Goal: Task Accomplishment & Management: Manage account settings

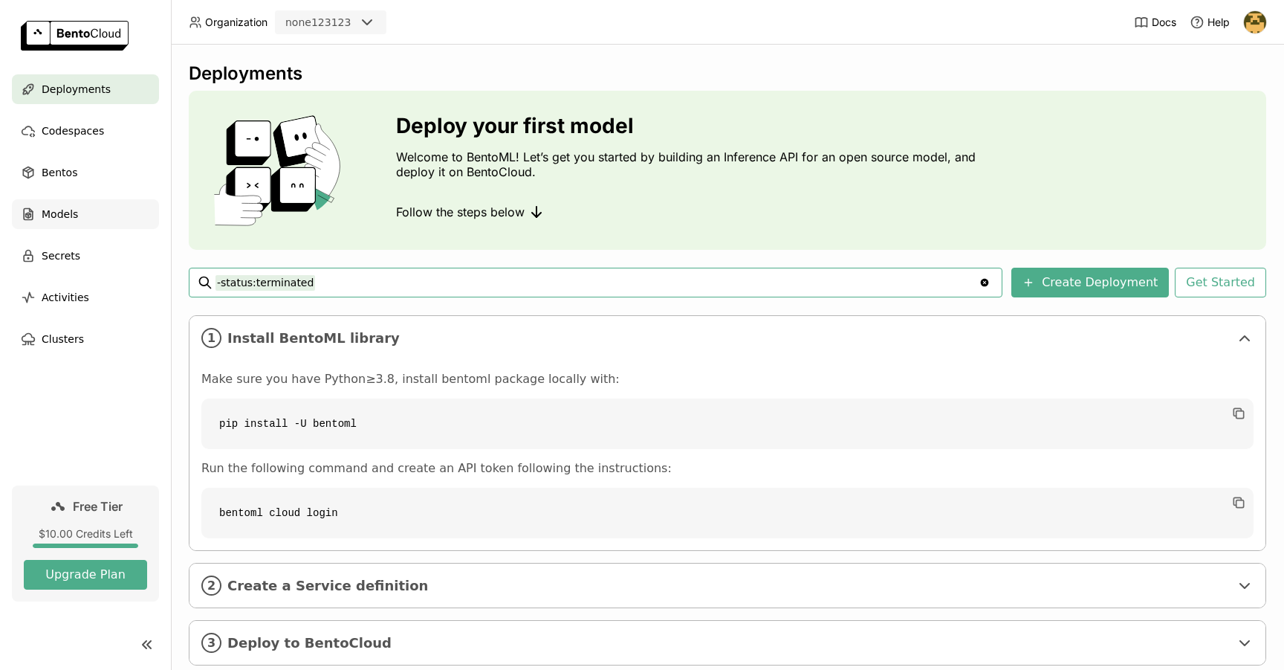
click at [72, 222] on span "Models" at bounding box center [60, 214] width 36 height 18
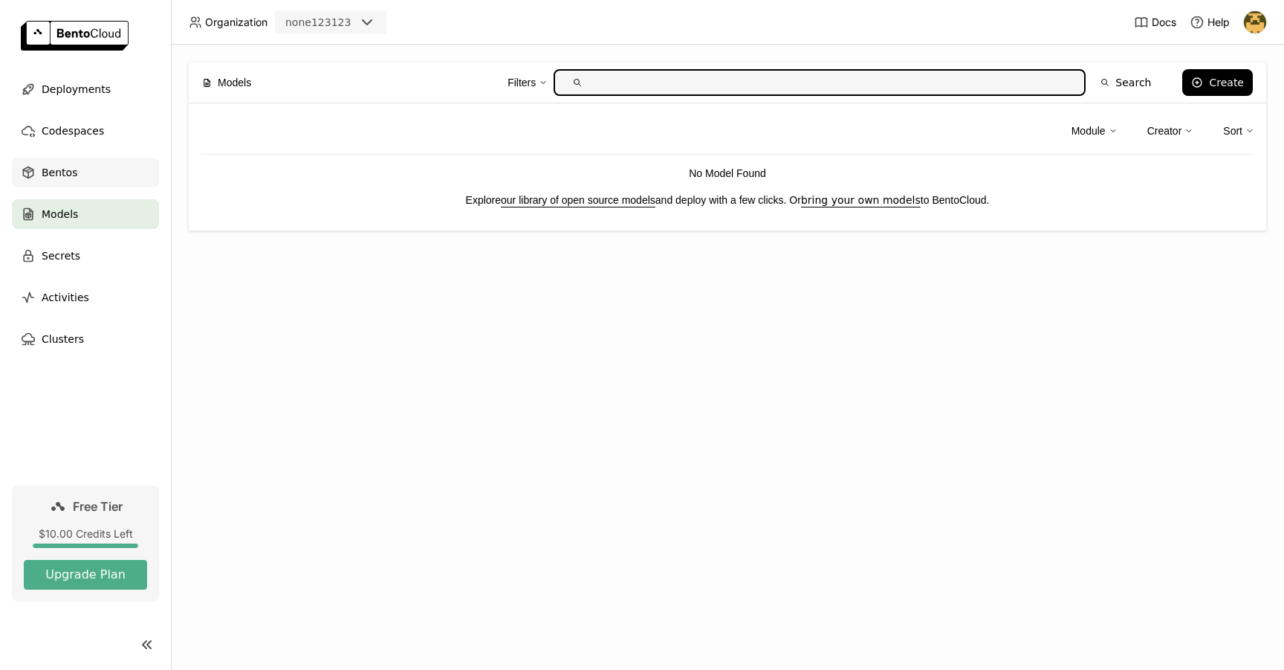
click at [69, 172] on span "Bentos" at bounding box center [60, 173] width 36 height 18
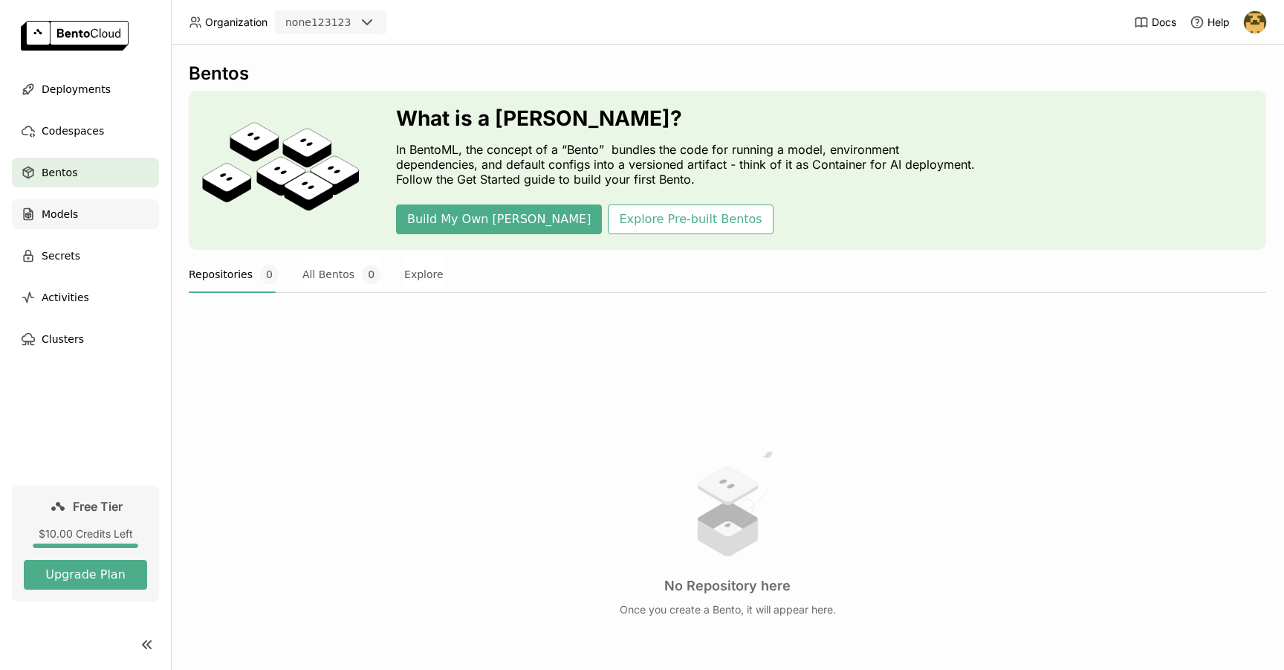
click at [64, 214] on span "Models" at bounding box center [60, 214] width 36 height 18
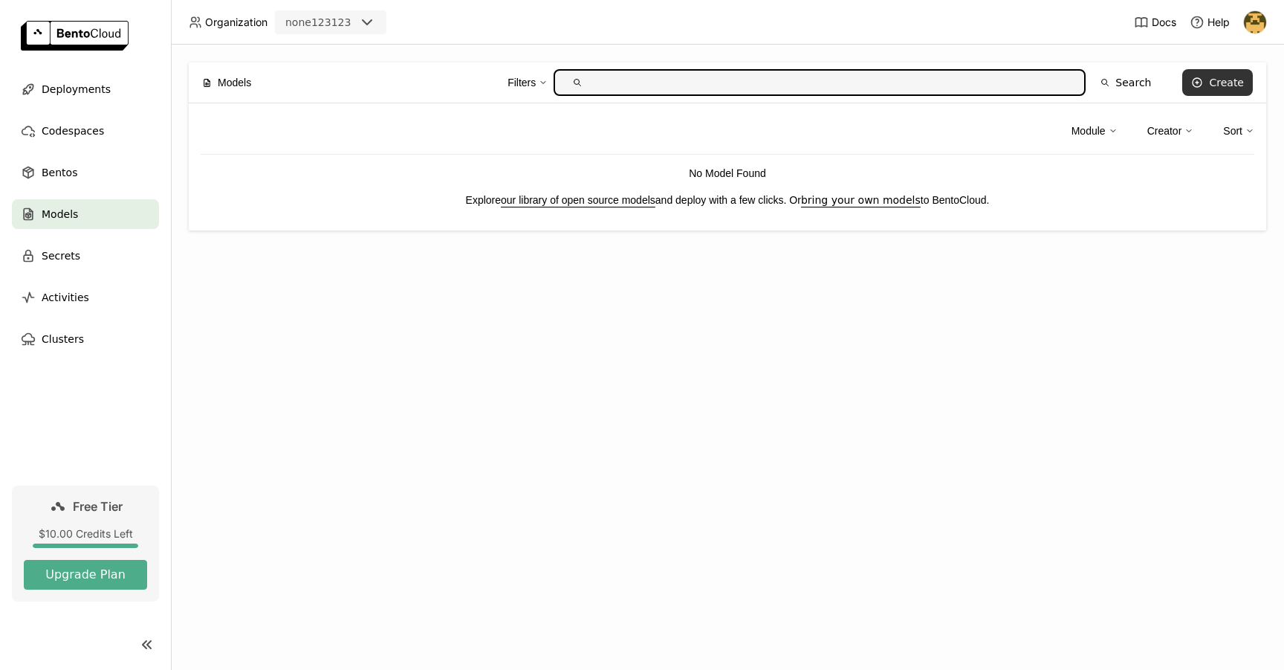
click at [1228, 81] on div "Create" at bounding box center [1226, 83] width 35 height 12
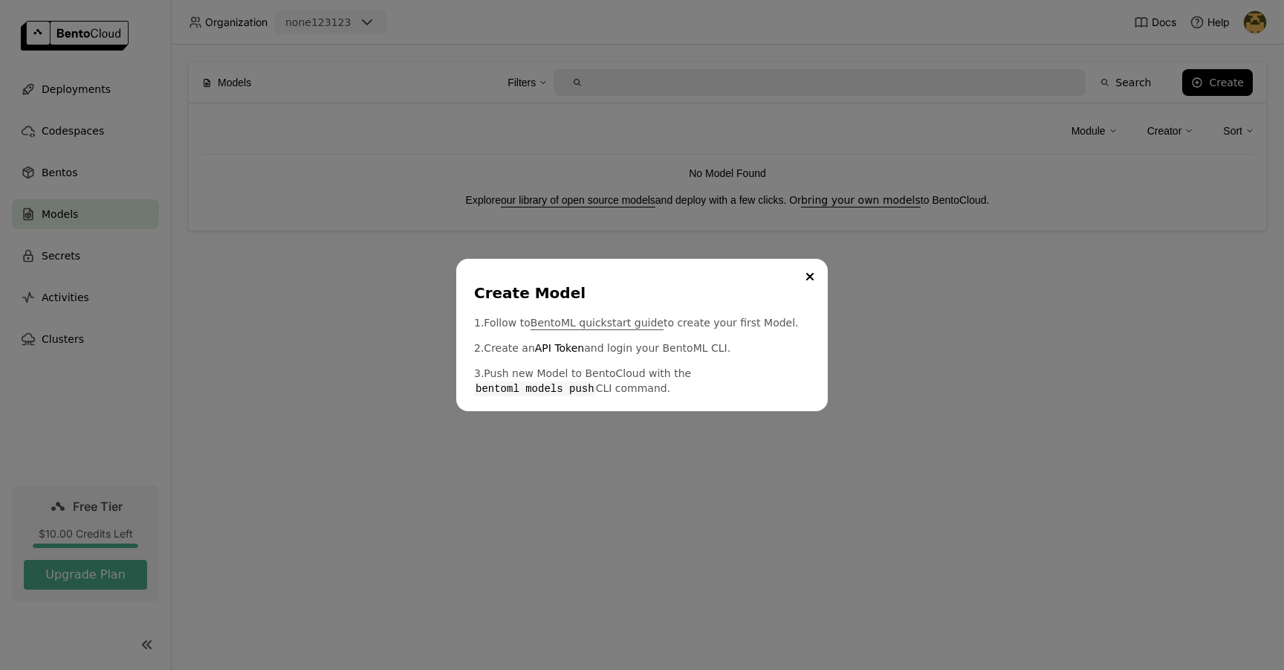
click at [569, 324] on link "BentoML quickstart guide" at bounding box center [597, 322] width 133 height 15
click at [812, 279] on icon "Close" at bounding box center [809, 276] width 7 height 7
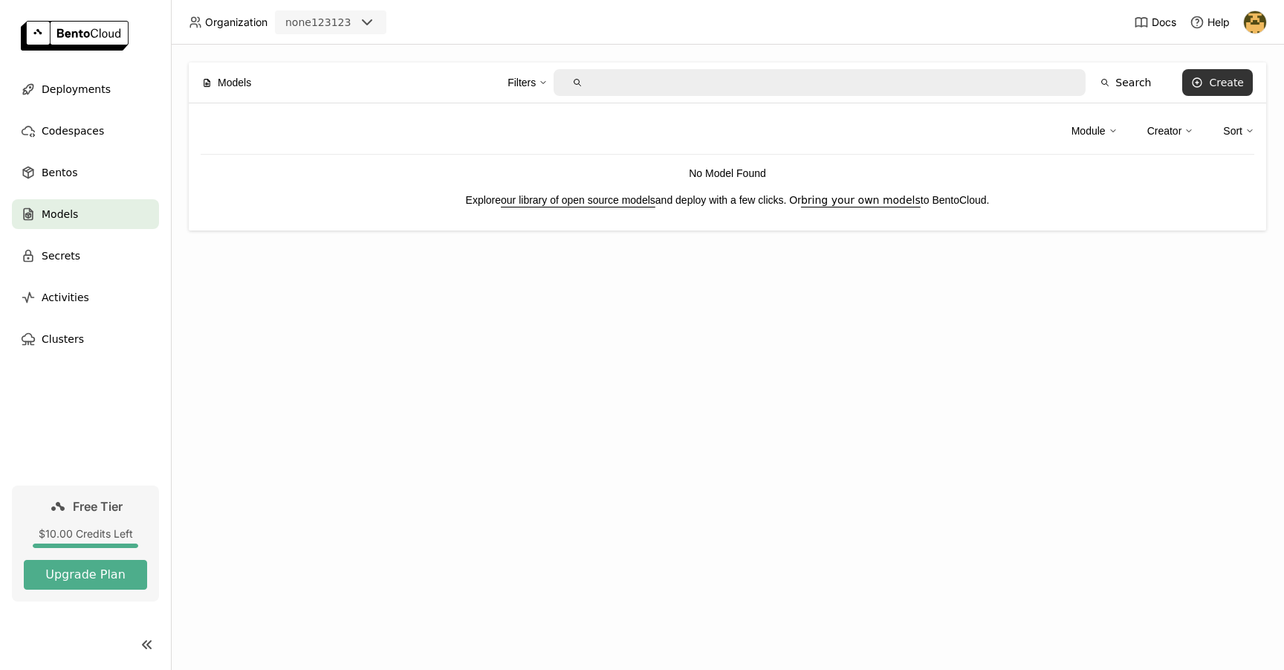
click at [1226, 87] on div "Create" at bounding box center [1226, 83] width 35 height 12
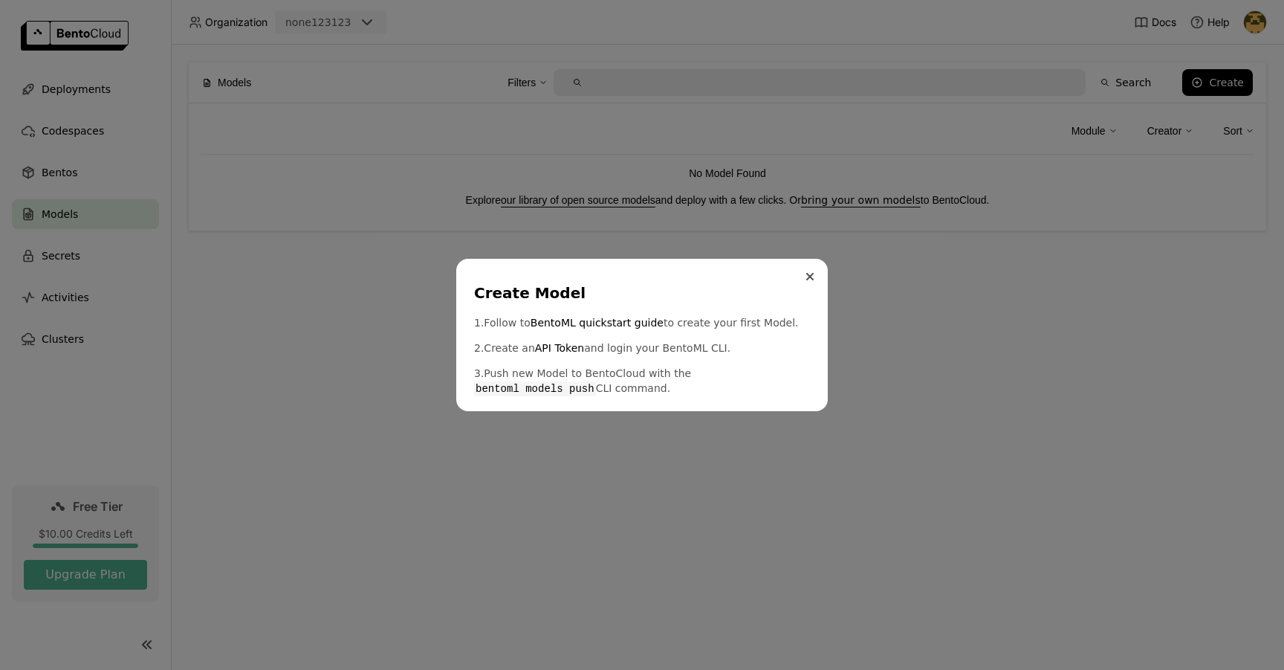
click at [813, 281] on button "Close" at bounding box center [810, 277] width 18 height 18
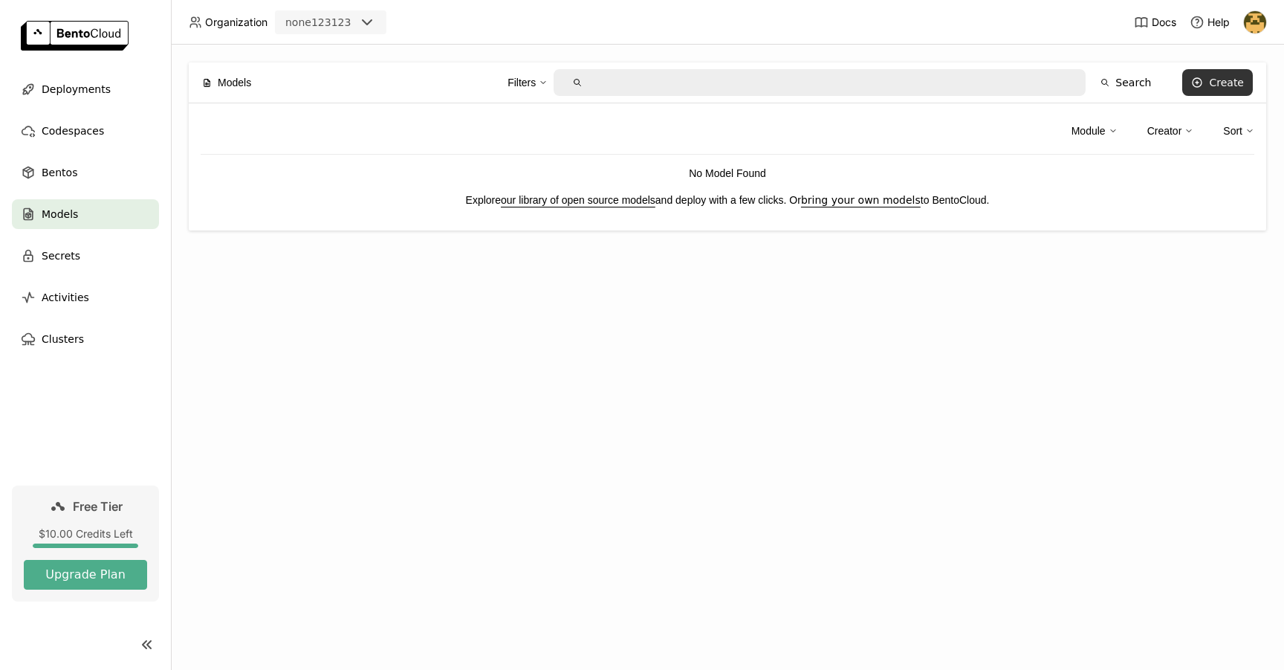
click at [1206, 76] on button "Create" at bounding box center [1218, 82] width 71 height 27
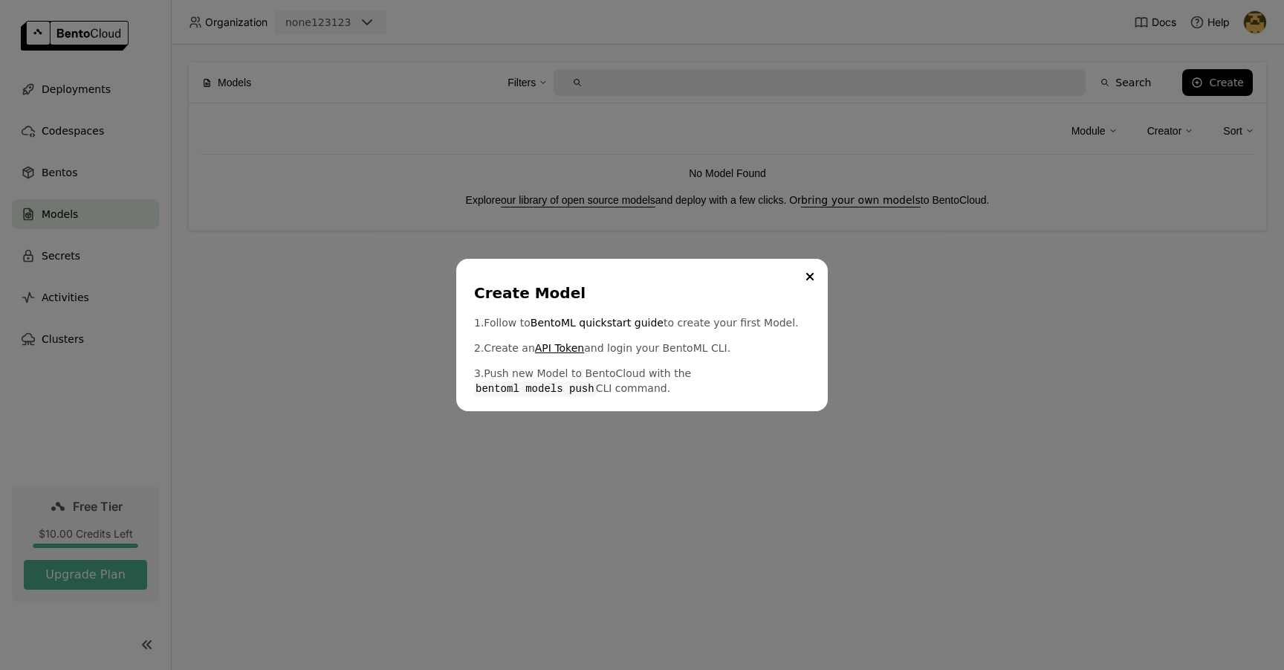
click at [555, 347] on link "API Token" at bounding box center [559, 347] width 49 height 15
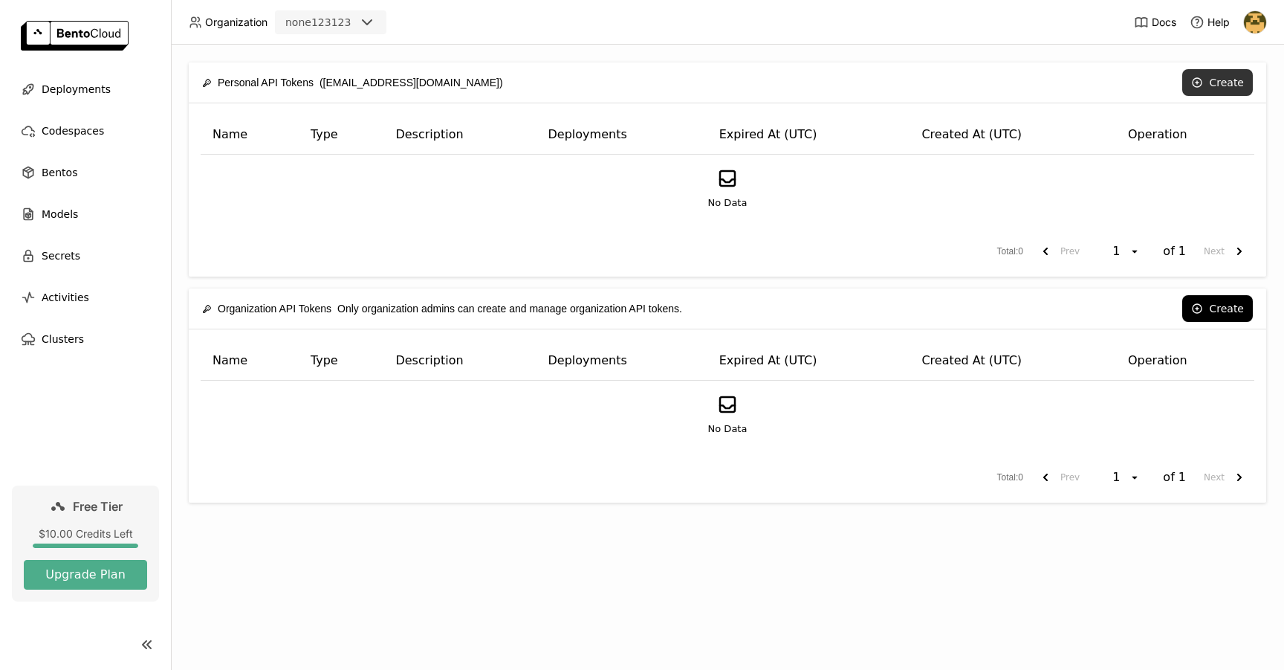
click at [1225, 84] on button "Create" at bounding box center [1218, 82] width 71 height 27
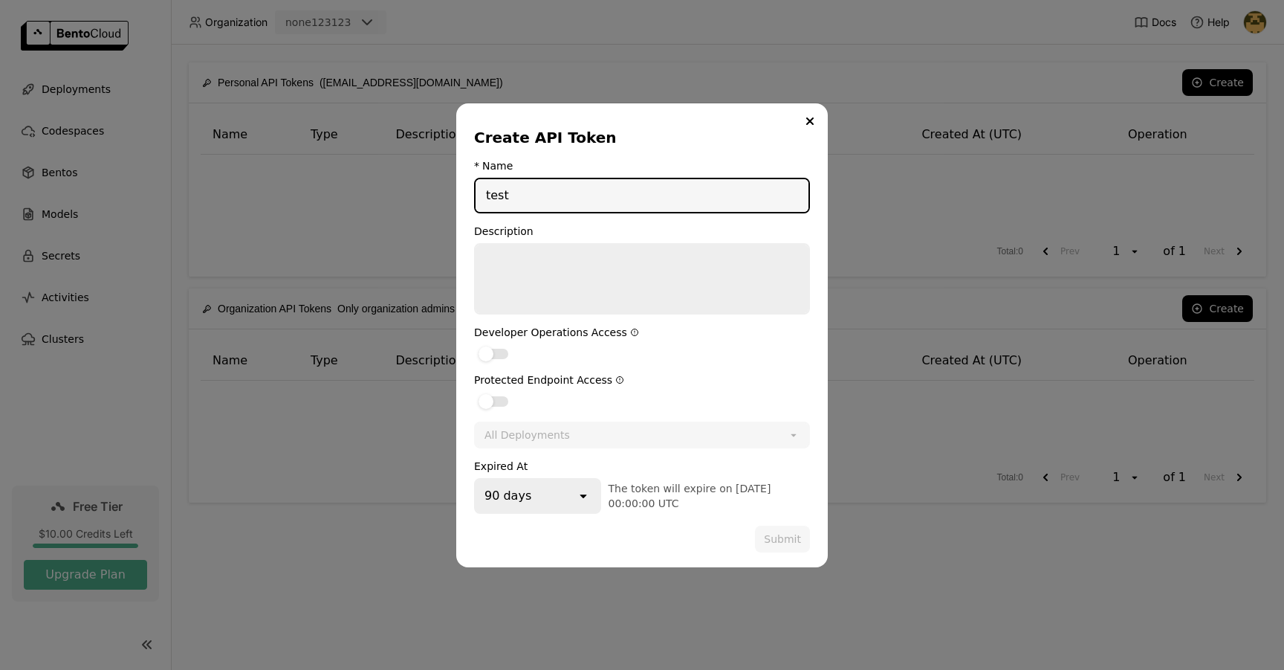
type input "test"
click at [570, 274] on textarea "dialog" at bounding box center [642, 279] width 333 height 68
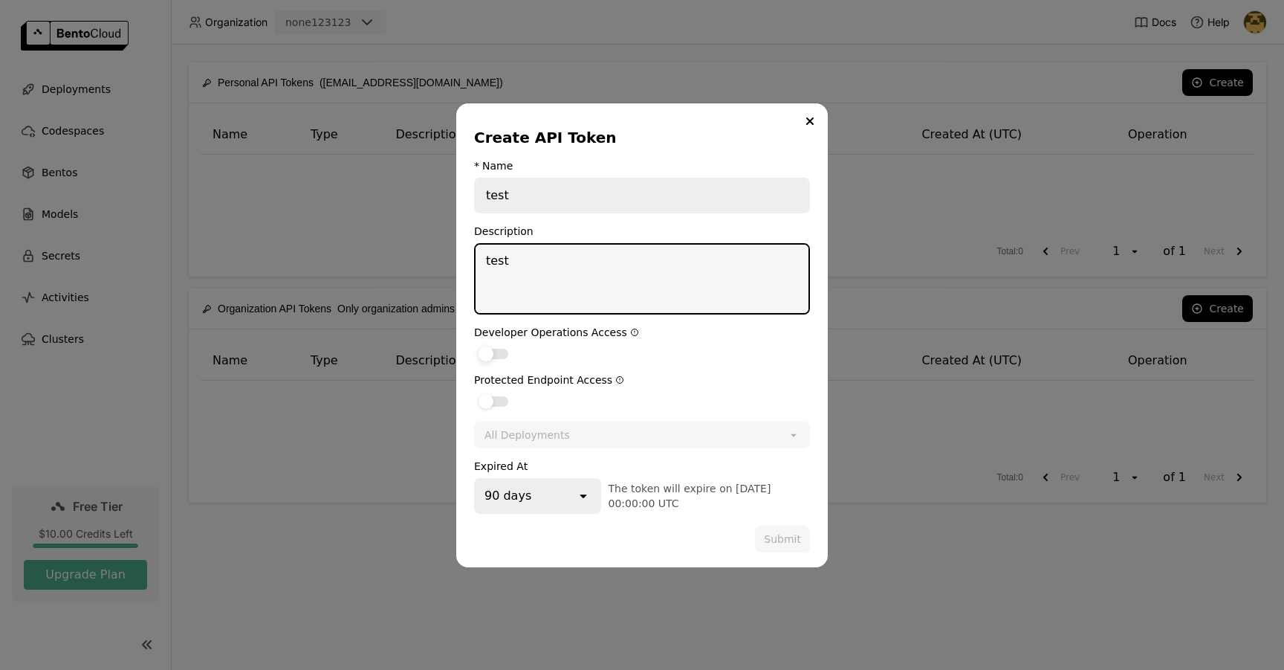
type textarea "test"
click at [508, 353] on div "dialog" at bounding box center [494, 354] width 30 height 10
click at [474, 344] on input "dialog" at bounding box center [474, 344] width 0 height 0
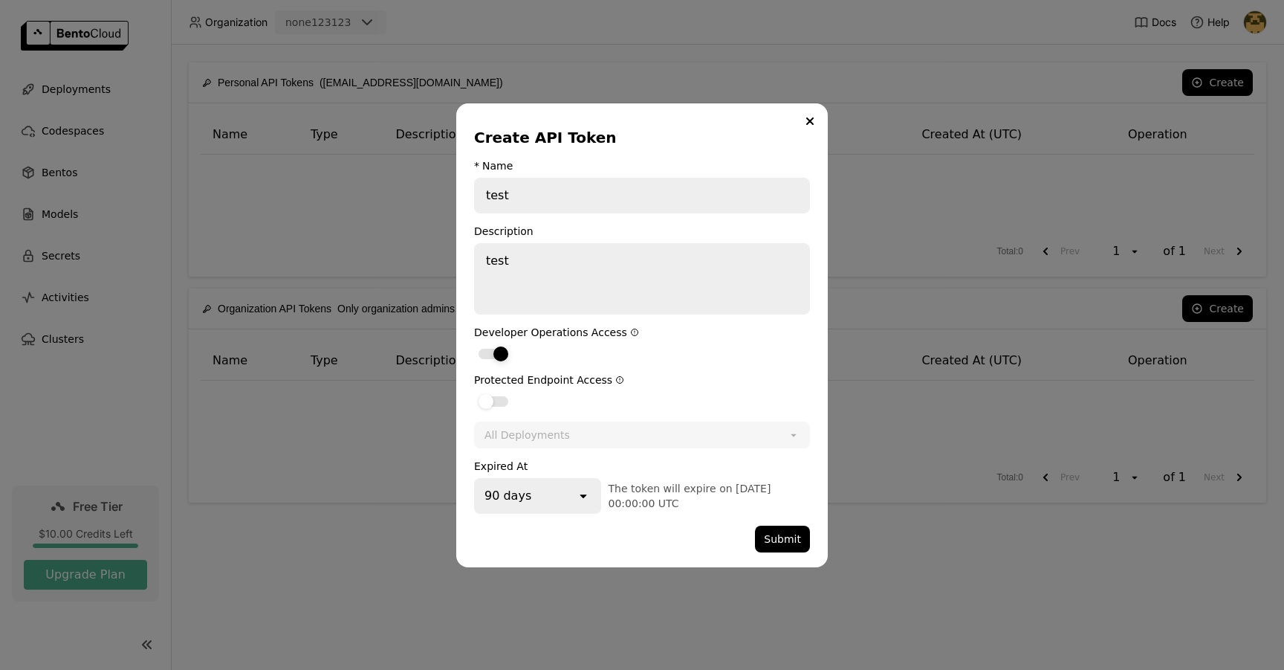
click at [501, 353] on div "dialog" at bounding box center [501, 353] width 15 height 15
click at [474, 344] on input "dialog" at bounding box center [474, 344] width 0 height 0
click at [528, 485] on div "90 days" at bounding box center [526, 495] width 100 height 33
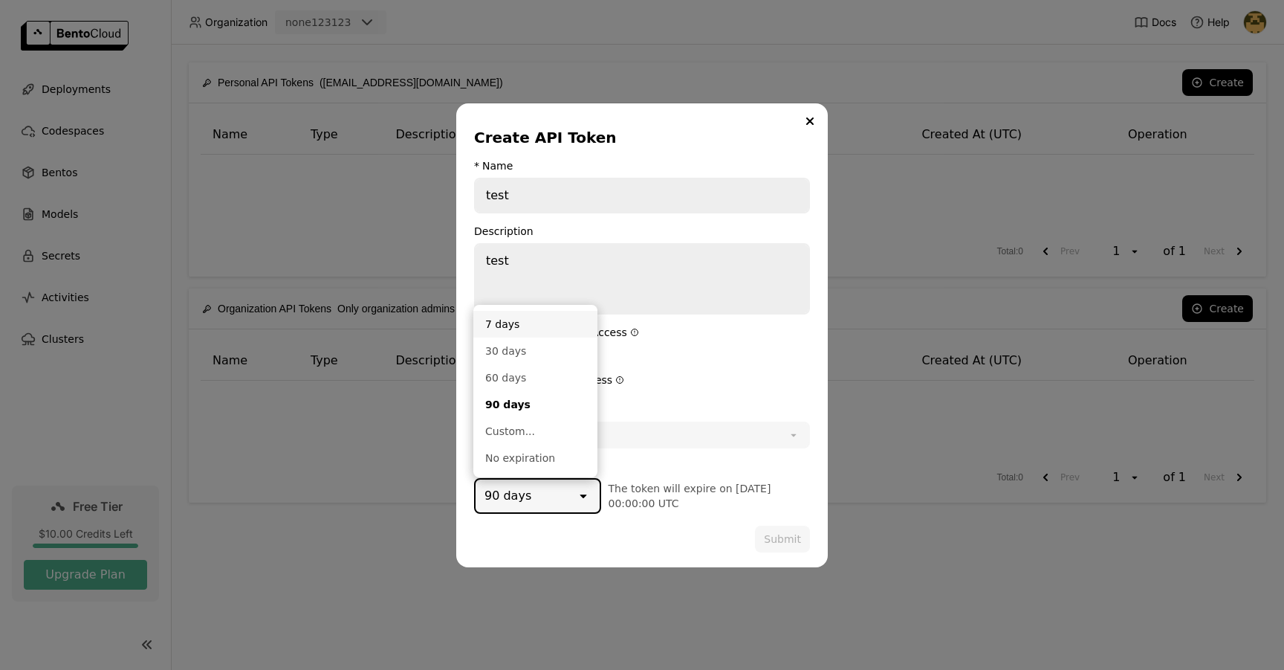
click at [550, 329] on div "7 days" at bounding box center [535, 324] width 100 height 15
click at [497, 349] on div "dialog" at bounding box center [494, 354] width 30 height 10
click at [474, 344] on input "dialog" at bounding box center [474, 344] width 0 height 0
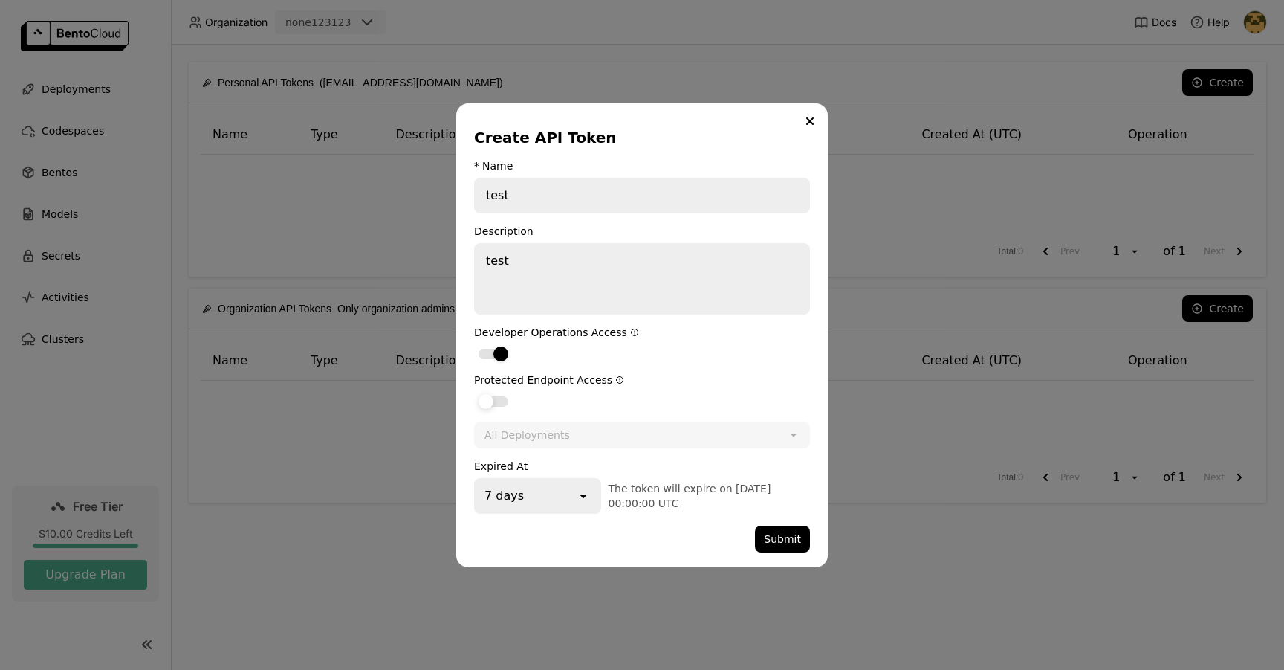
click at [500, 401] on div "dialog" at bounding box center [494, 401] width 30 height 10
click at [474, 392] on input "dialog" at bounding box center [474, 392] width 0 height 0
click at [741, 439] on div "All Deployments" at bounding box center [626, 435] width 301 height 24
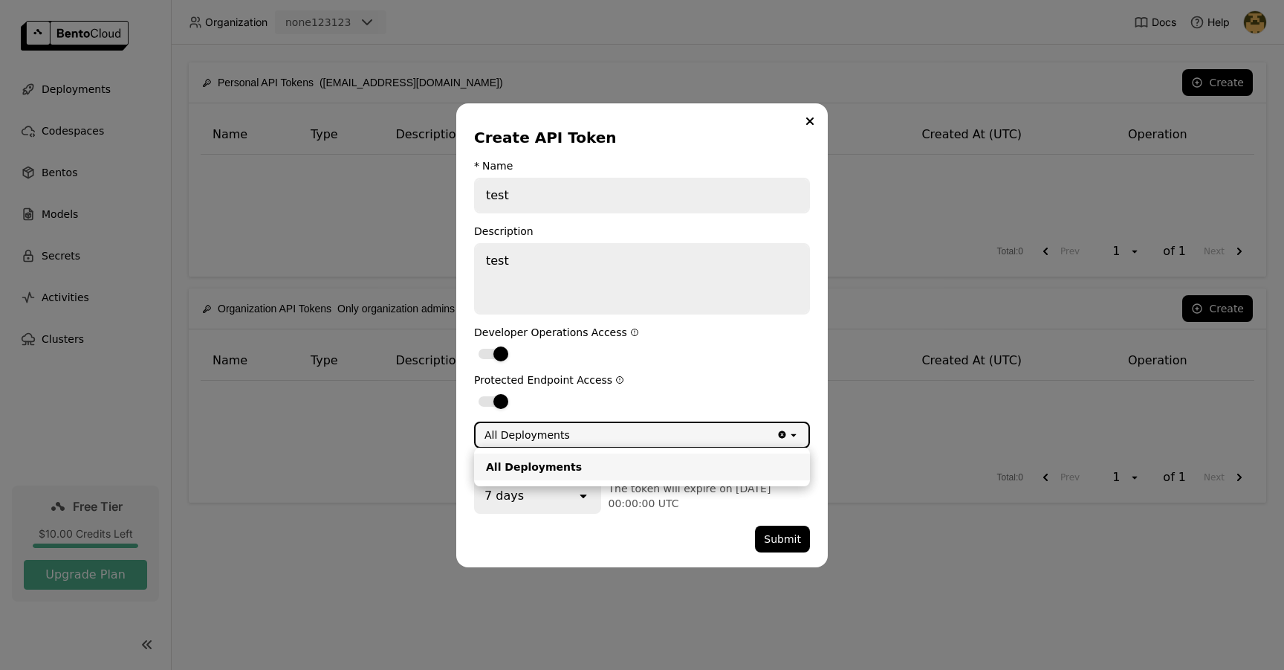
click at [741, 439] on div "All Deployments" at bounding box center [626, 435] width 301 height 24
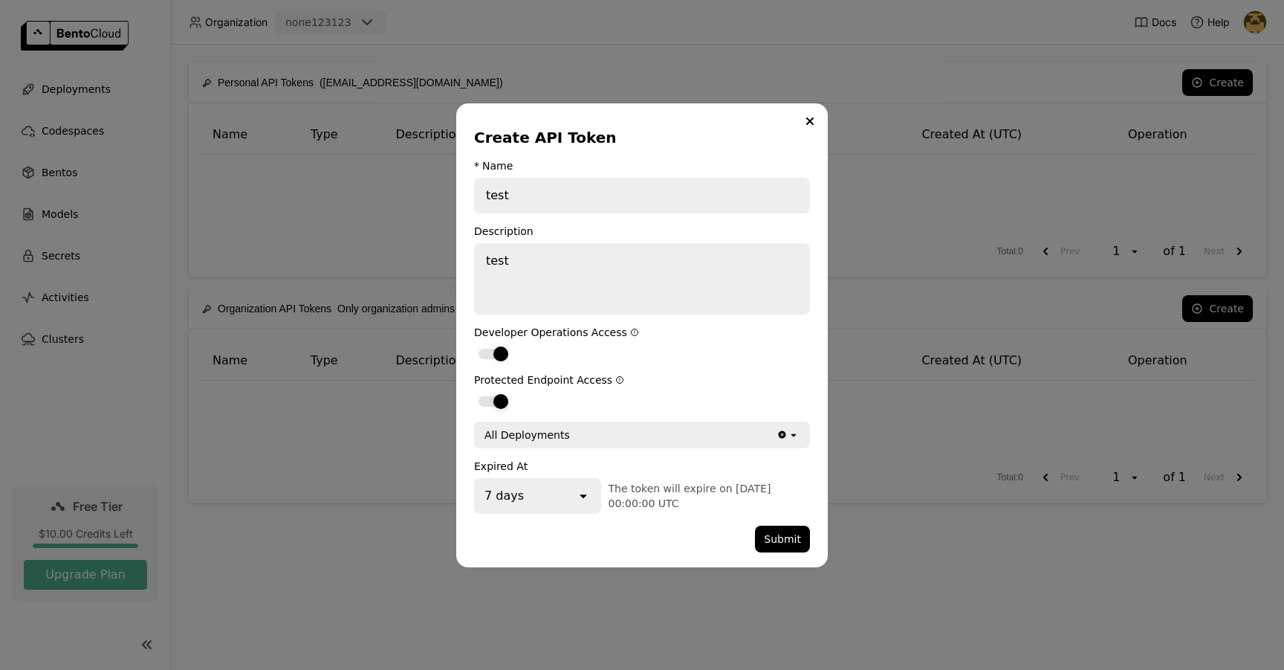
click at [751, 407] on label "dialog" at bounding box center [642, 401] width 336 height 18
click at [474, 392] on input "dialog" at bounding box center [474, 392] width 0 height 0
click at [793, 541] on button "Submit" at bounding box center [782, 539] width 55 height 27
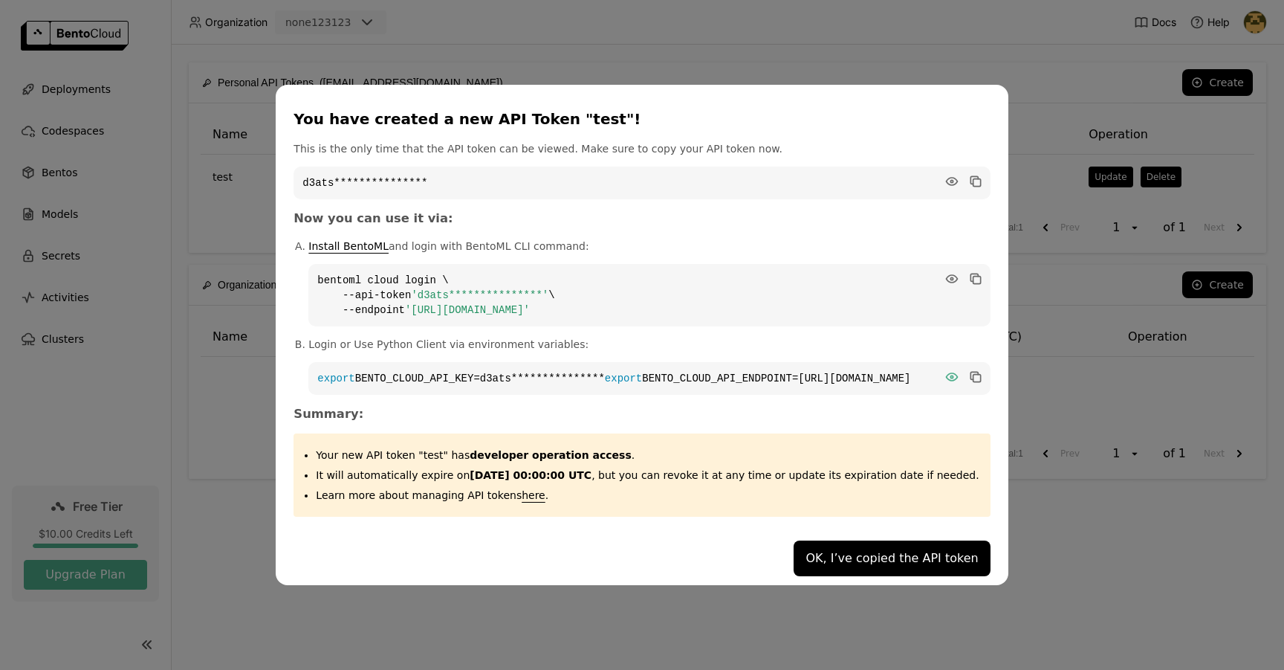
click at [945, 369] on icon "dialog" at bounding box center [952, 376] width 15 height 15
drag, startPoint x: 630, startPoint y: 369, endPoint x: 504, endPoint y: 373, distance: 126.4
click at [504, 373] on code "export BENTO_CLOUD_API_KEY=d3atsos3reng72v5jdu0 export BENTO_CLOUD_API_ENDPOINT…" at bounding box center [649, 378] width 682 height 33
copy code "d3atsos3reng72v5jdu0"
click at [946, 275] on icon "dialog" at bounding box center [951, 278] width 11 height 7
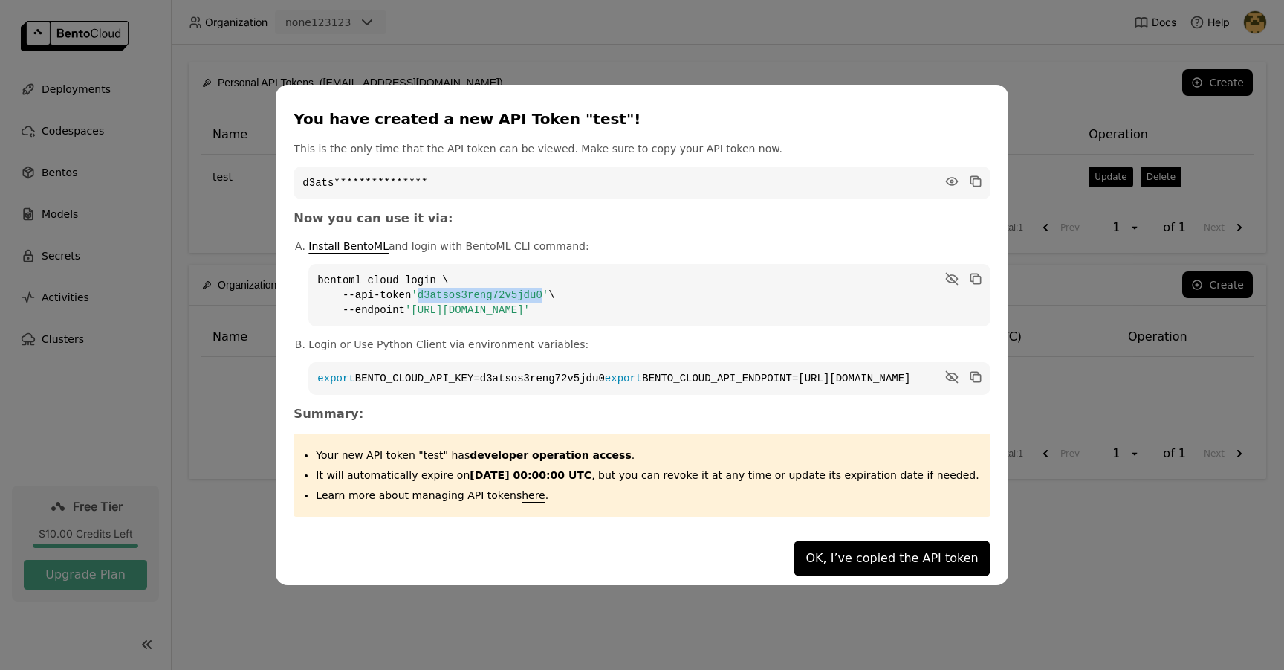
drag, startPoint x: 564, startPoint y: 285, endPoint x: 440, endPoint y: 291, distance: 124.2
click at [440, 291] on span "'d3atsos3reng72v5jdu0'" at bounding box center [480, 295] width 138 height 12
copy span "d3atsos3reng72v5jdu0"
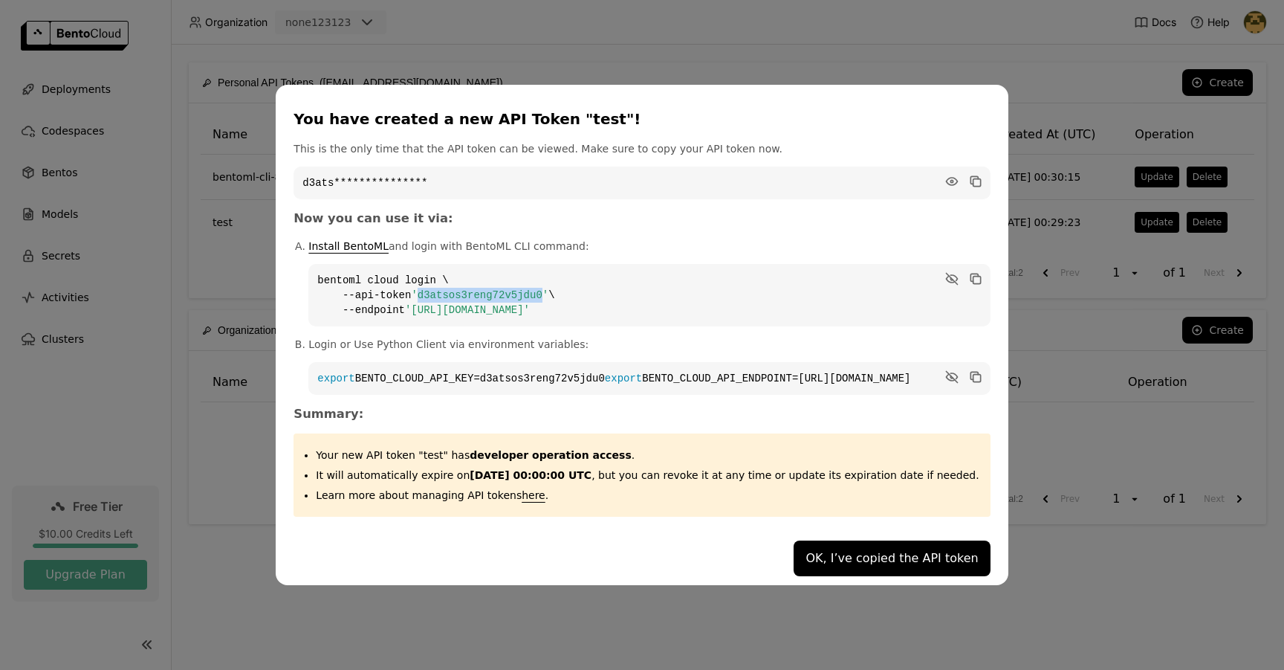
click at [1044, 110] on div "**********" at bounding box center [642, 335] width 1284 height 670
click at [830, 569] on button "OK, I’ve copied the API token" at bounding box center [892, 558] width 196 height 36
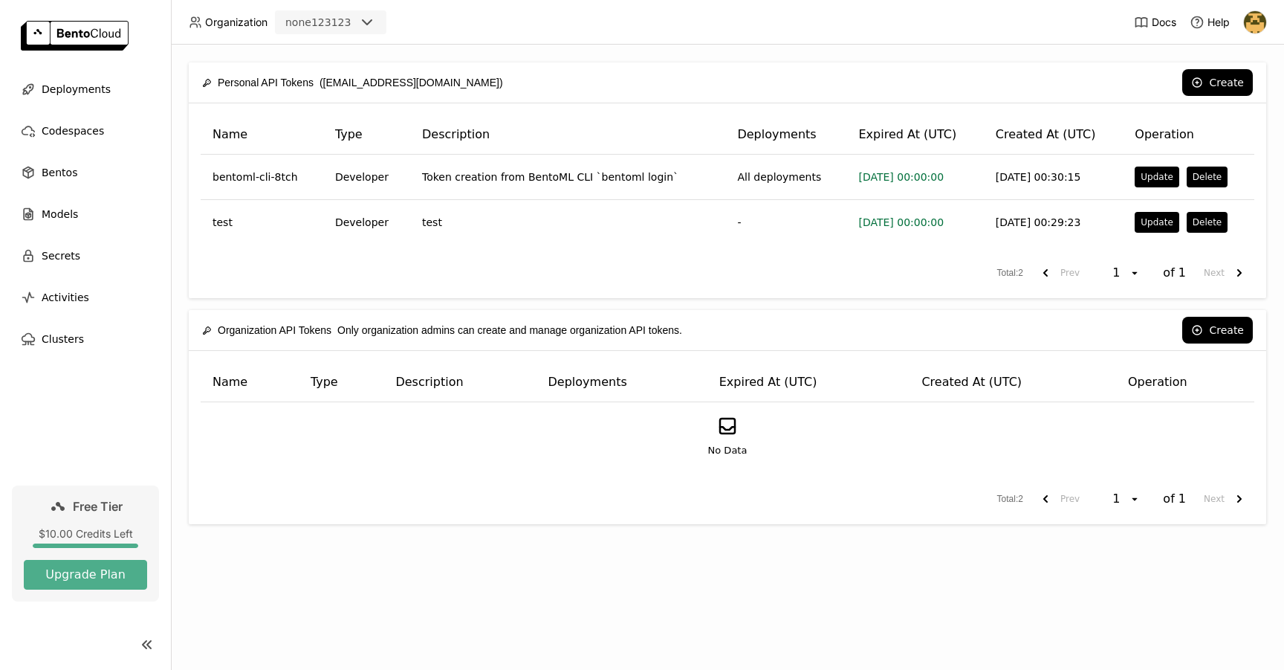
click at [563, 549] on div "You have created a new API Token ""! This is the only time that the API token c…" at bounding box center [642, 335] width 1284 height 670
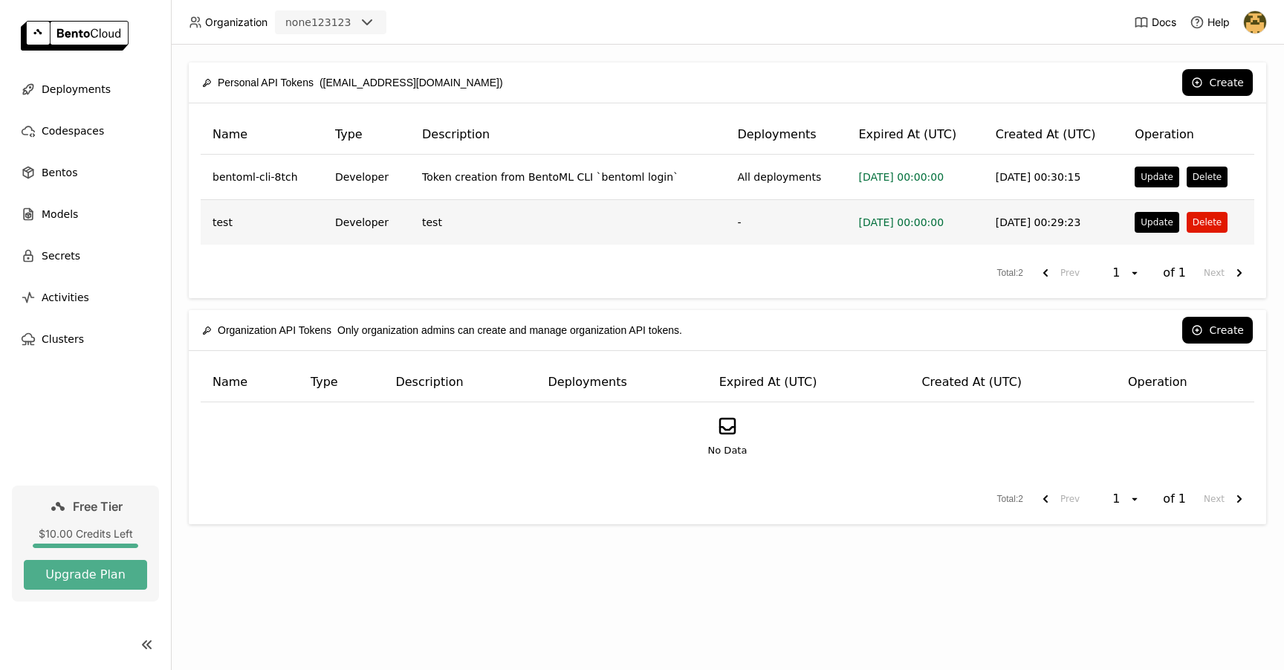
click at [1203, 229] on button "Delete" at bounding box center [1207, 222] width 41 height 21
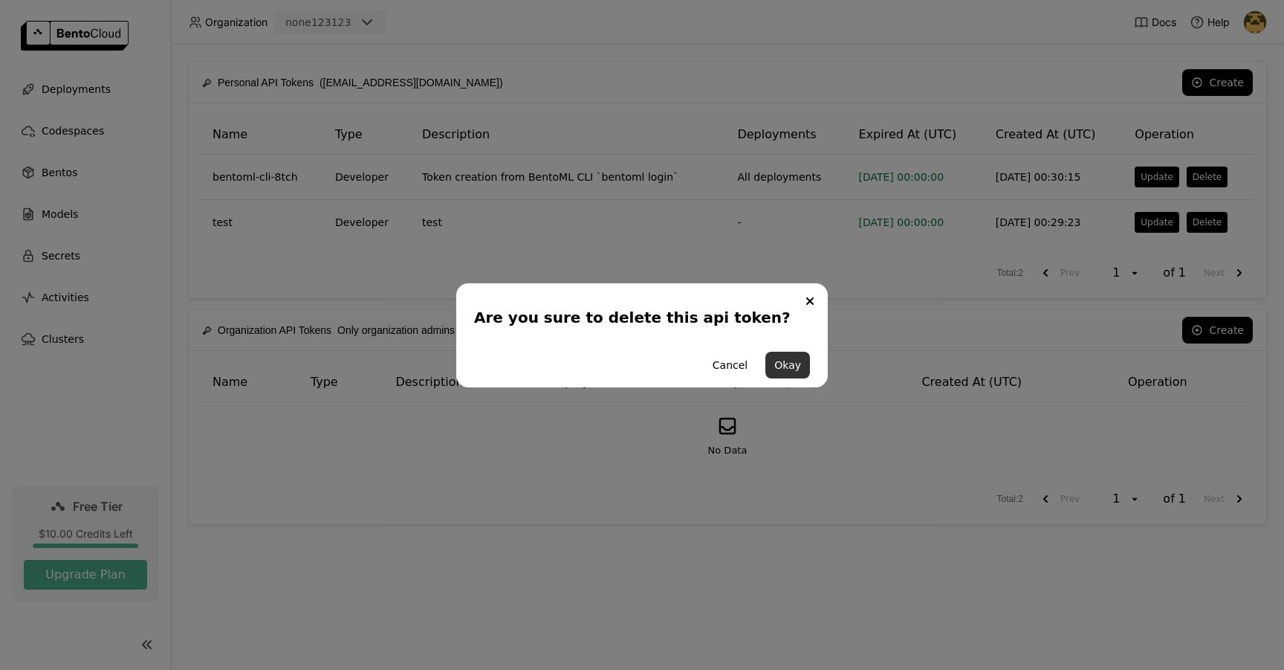
click at [798, 375] on button "Okay" at bounding box center [788, 365] width 45 height 27
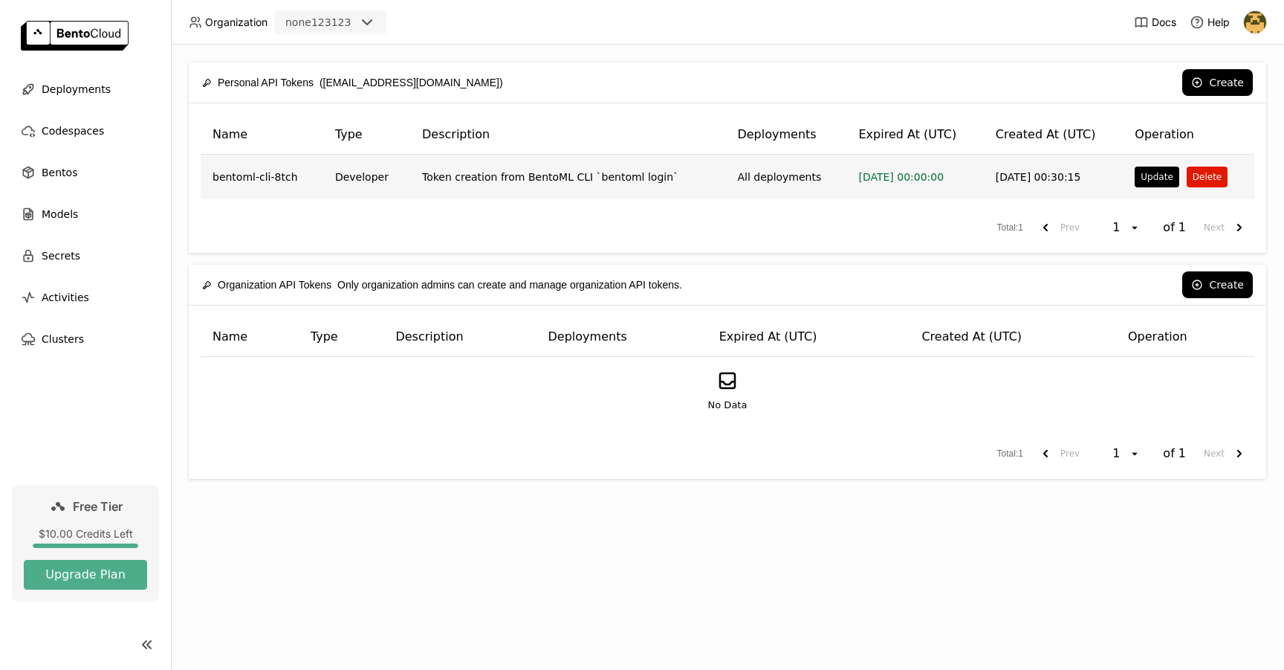
click at [1202, 174] on button "Delete" at bounding box center [1207, 176] width 41 height 21
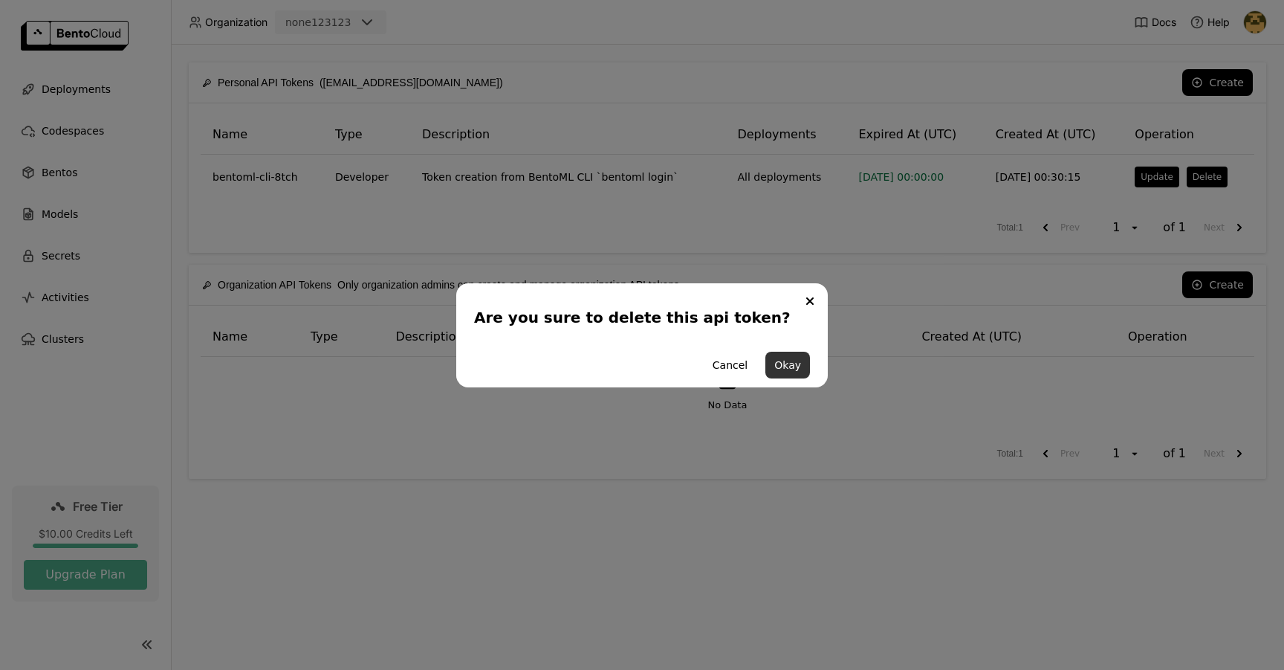
click at [798, 360] on button "Okay" at bounding box center [788, 365] width 45 height 27
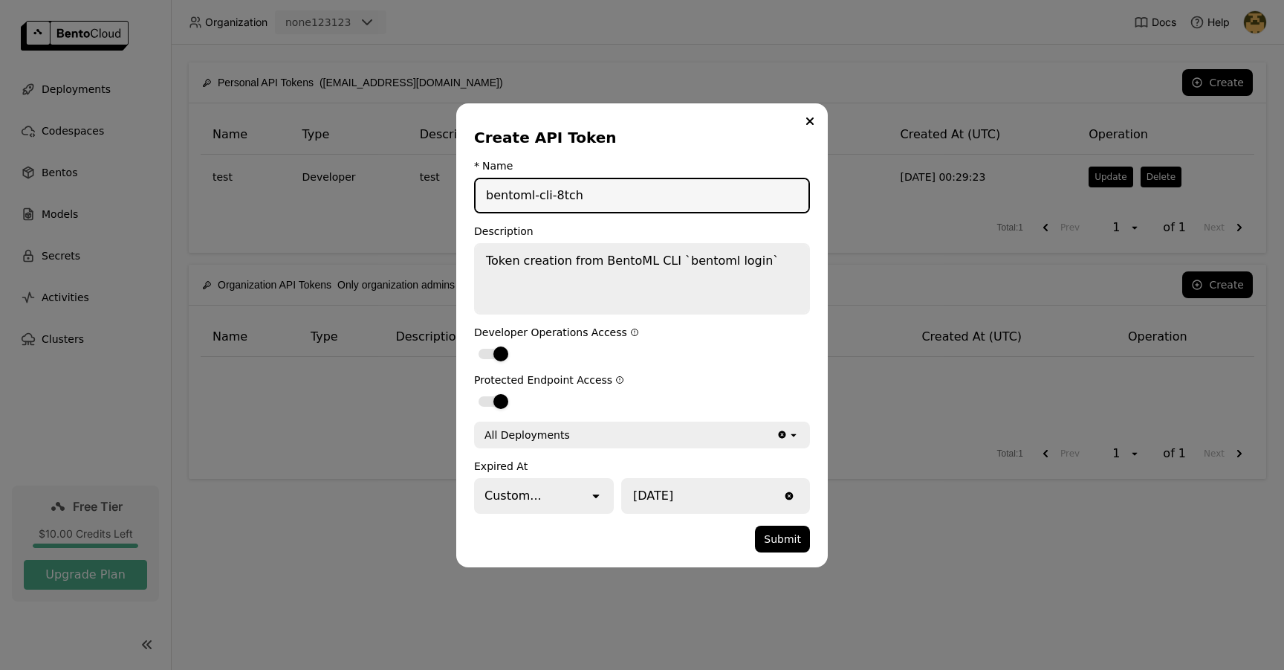
click at [545, 497] on div "Custom..." at bounding box center [532, 495] width 113 height 33
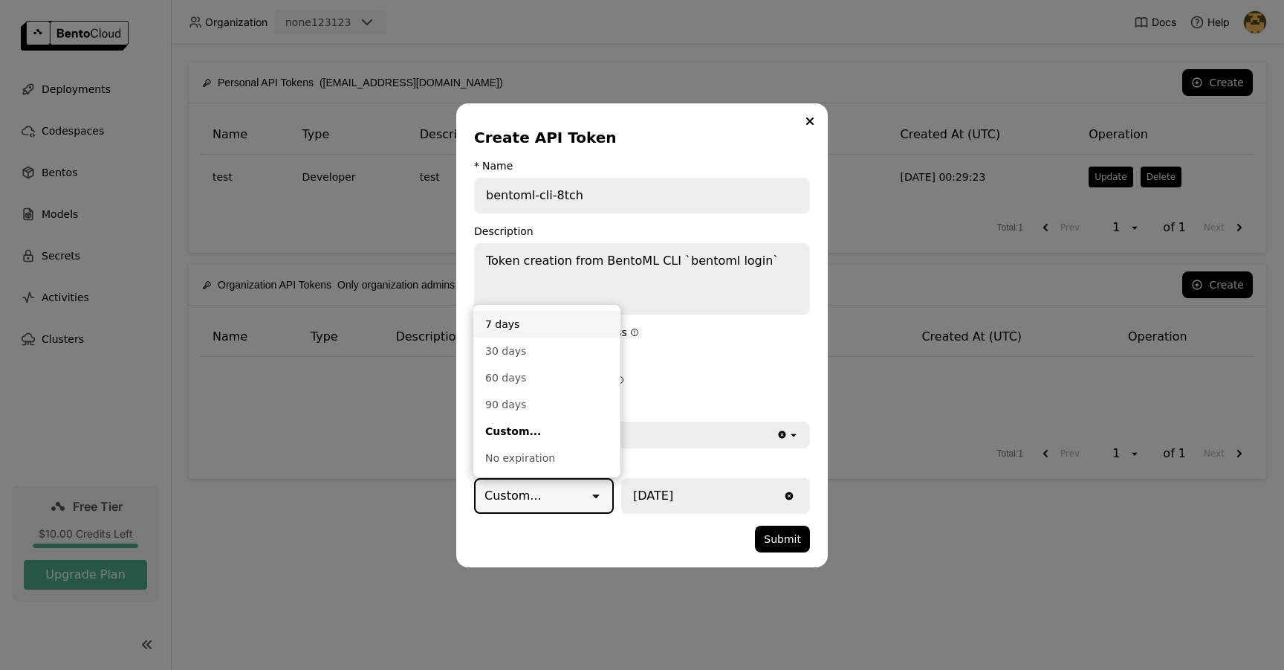
click at [552, 326] on div "7 days" at bounding box center [546, 324] width 123 height 15
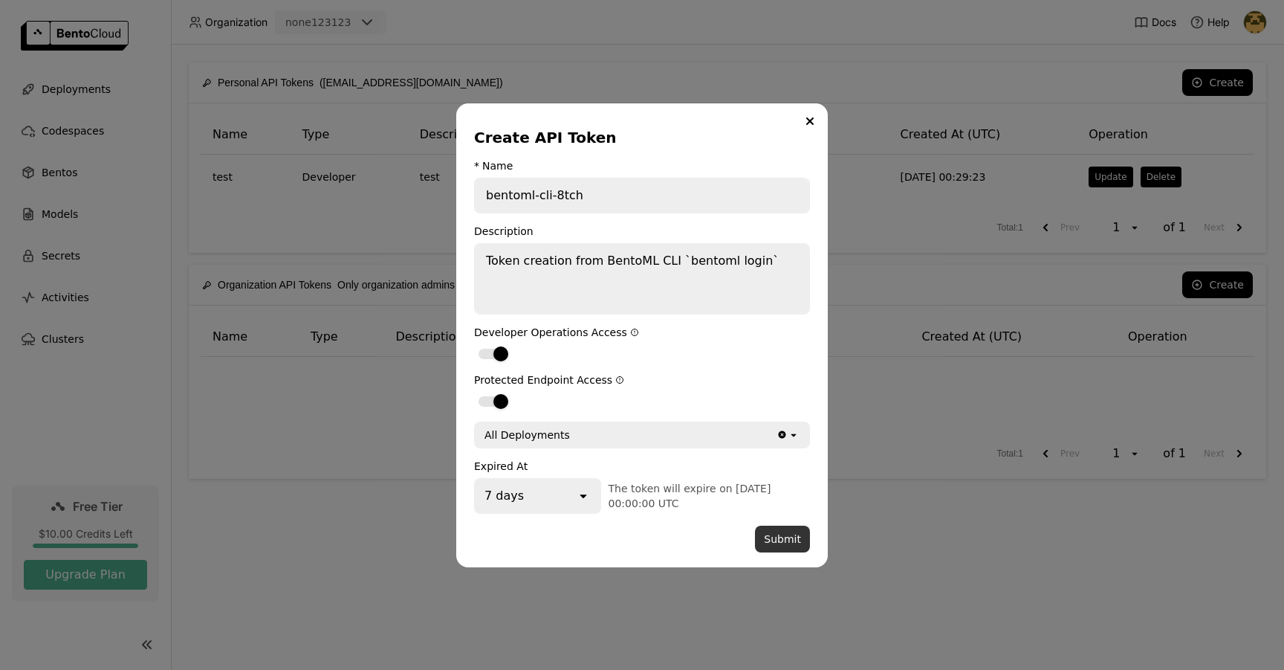
click at [769, 536] on button "Submit" at bounding box center [782, 539] width 55 height 27
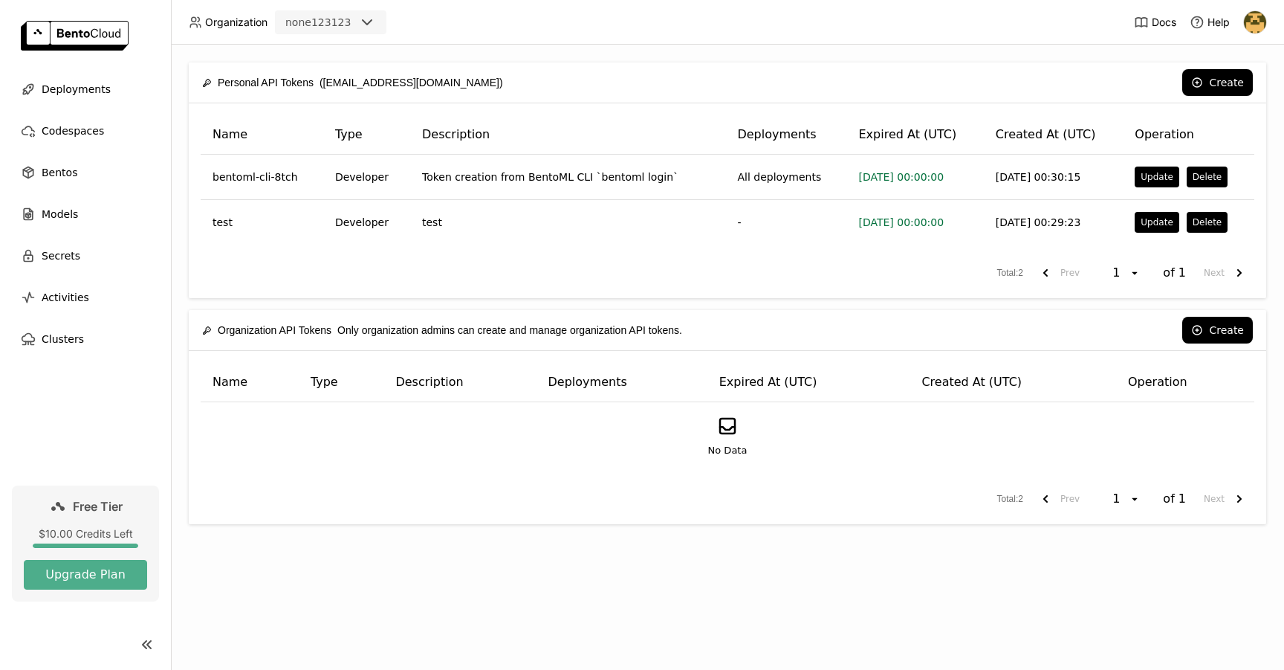
click at [603, 258] on div "Name Type Description Deployments Expired At (UTC) Created At (UTC) Operation b…" at bounding box center [728, 200] width 1078 height 195
click at [50, 172] on span "Bentos" at bounding box center [60, 173] width 36 height 18
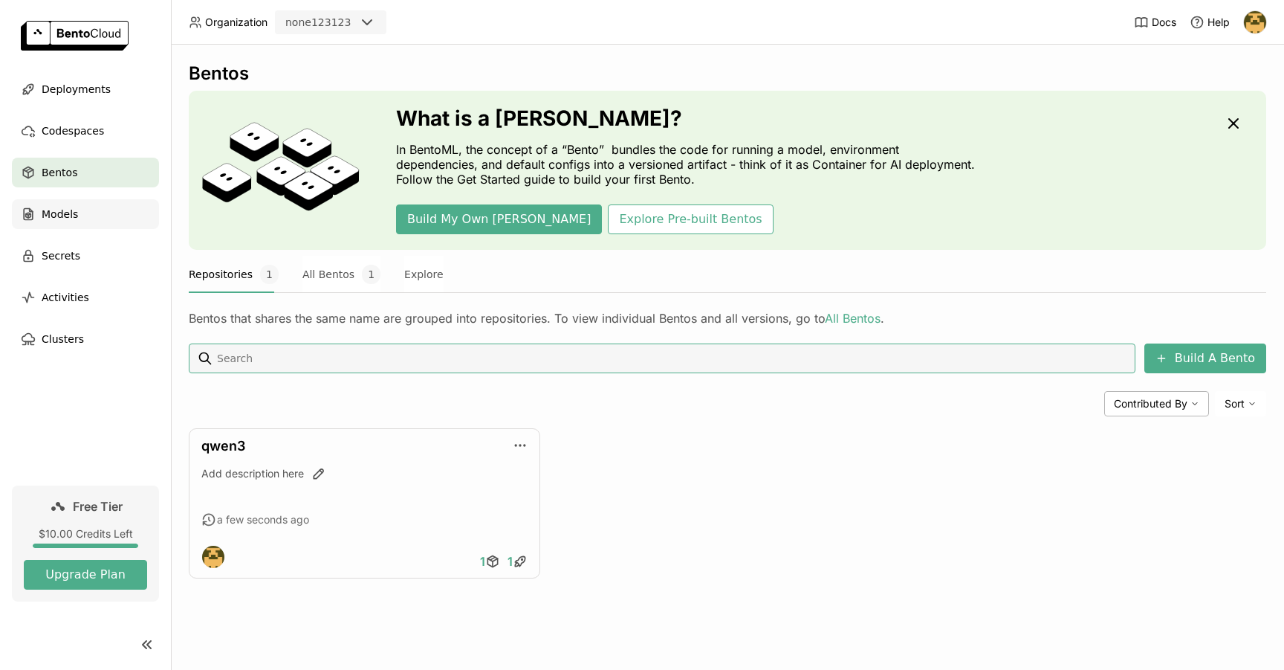
click at [91, 210] on div "Models" at bounding box center [85, 214] width 147 height 30
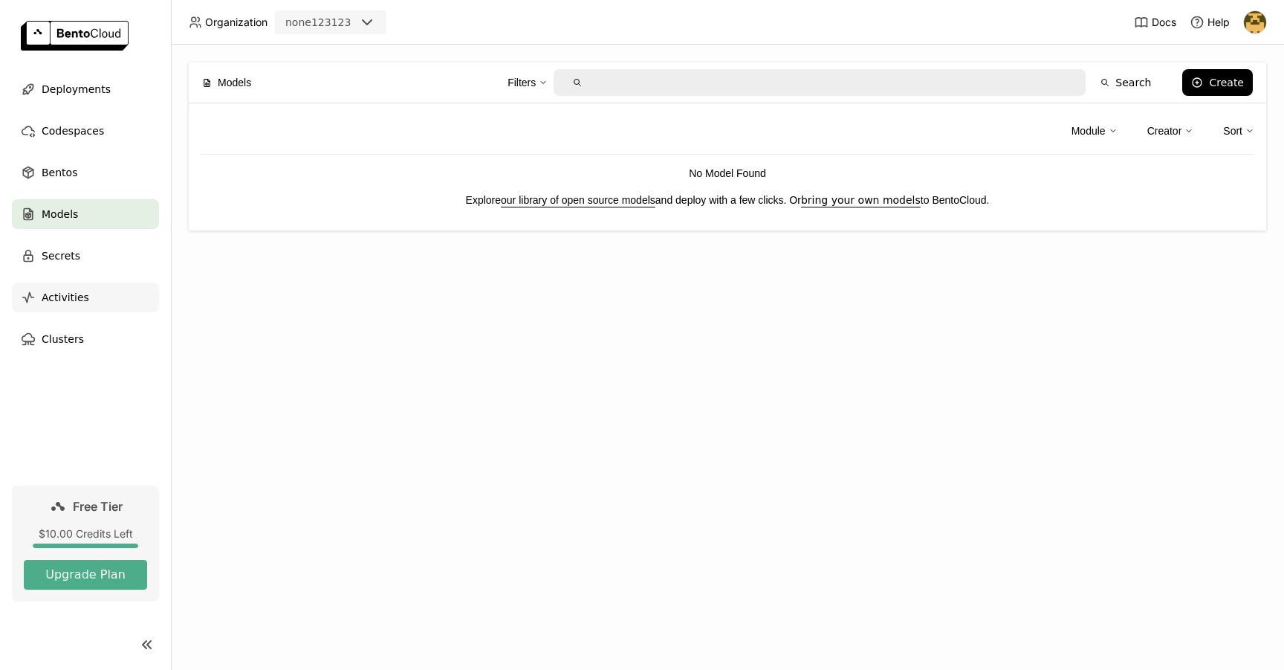
click at [87, 286] on div "Activities" at bounding box center [85, 297] width 147 height 30
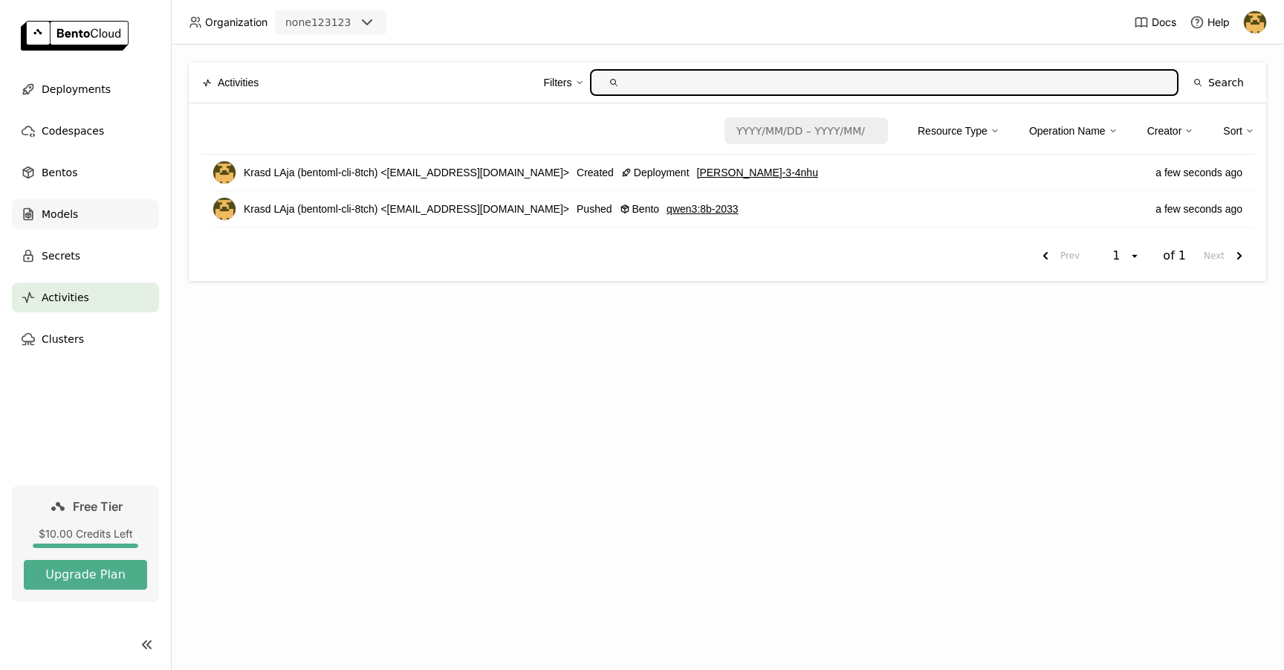
click at [93, 210] on div "Models" at bounding box center [85, 214] width 147 height 30
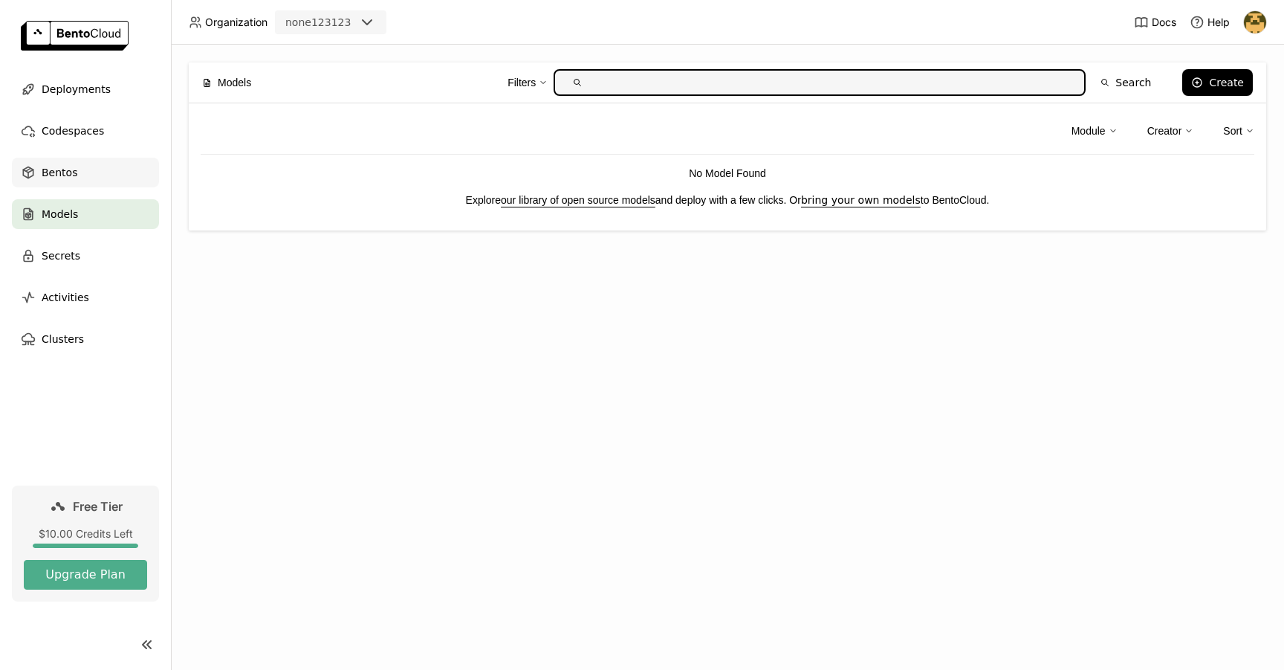
click at [106, 173] on div "Bentos" at bounding box center [85, 173] width 147 height 30
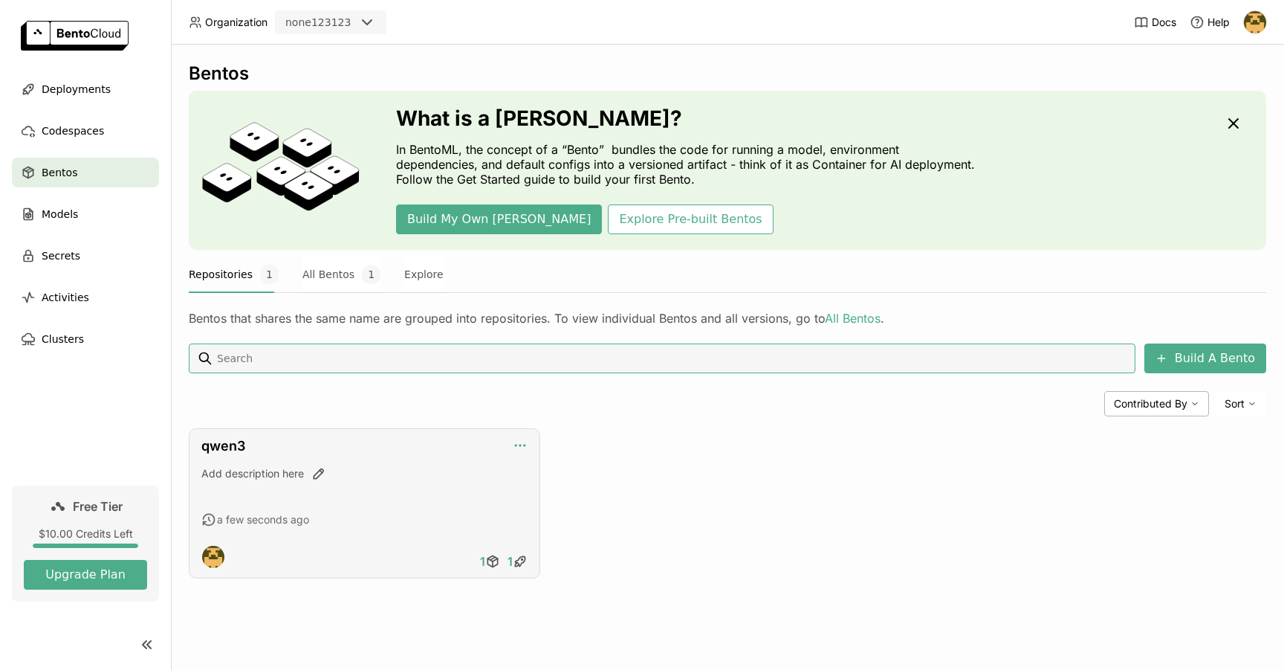
click at [520, 448] on icon "button" at bounding box center [520, 445] width 15 height 15
click at [586, 433] on div "qwen3 Add description here a few seconds ago 1 1" at bounding box center [728, 503] width 1078 height 150
